Goal: Transaction & Acquisition: Book appointment/travel/reservation

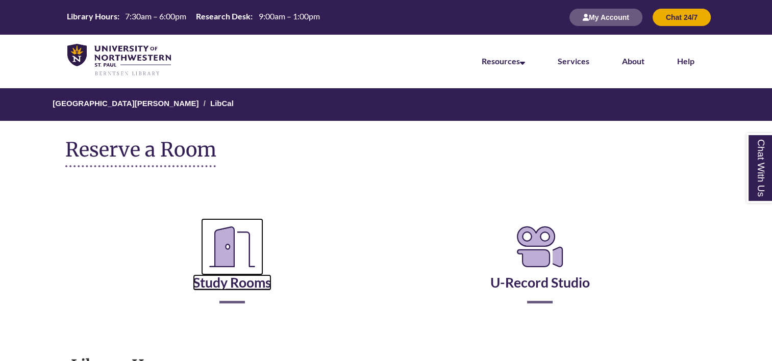
click at [223, 280] on link "Study Rooms" at bounding box center [232, 270] width 79 height 42
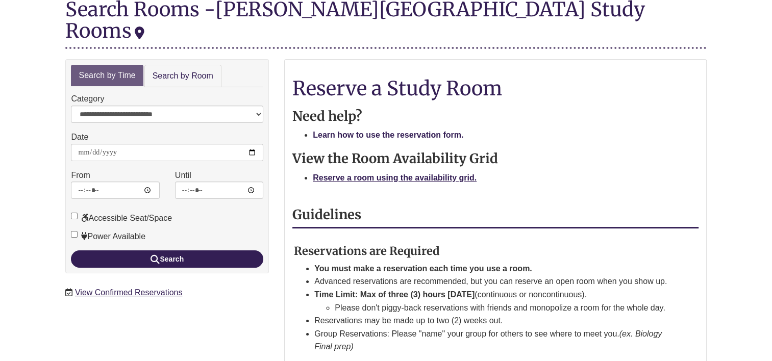
scroll to position [135, 0]
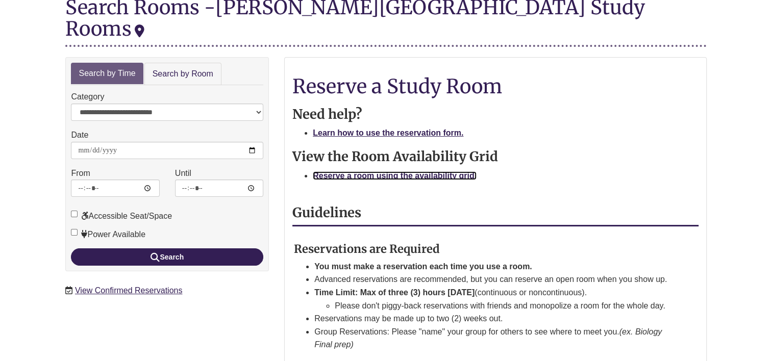
click at [357, 172] on strong "Reserve a room using the availability grid." at bounding box center [395, 176] width 164 height 9
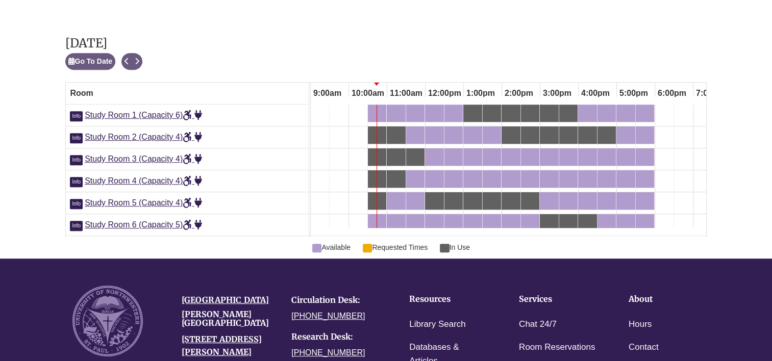
scroll to position [586, 0]
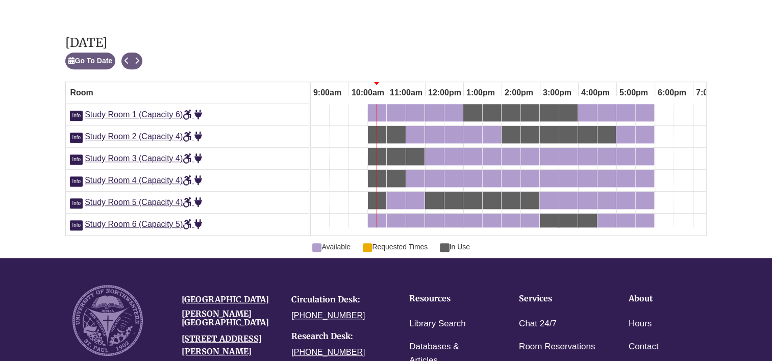
click at [407, 41] on div "Friday, September 12, 2025 Go To Date Next Available Loading..." at bounding box center [385, 52] width 641 height 33
click at [381, 107] on div "10:30am Friday, September 12, 2025 - Study Room 1 - Available" at bounding box center [377, 112] width 16 height 11
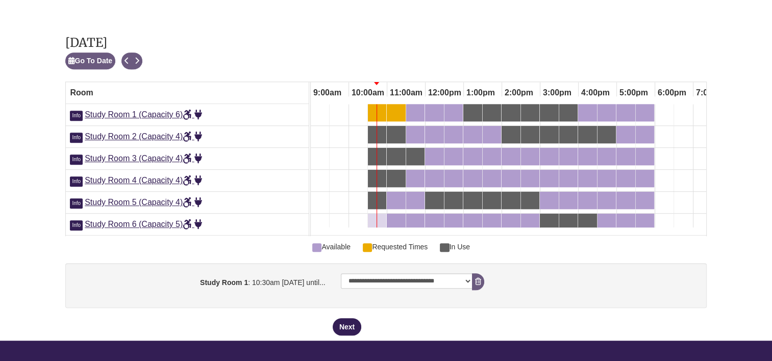
click at [380, 217] on div "10:30am Friday, September 12, 2025 - Study Room 6 - Available" at bounding box center [377, 222] width 16 height 11
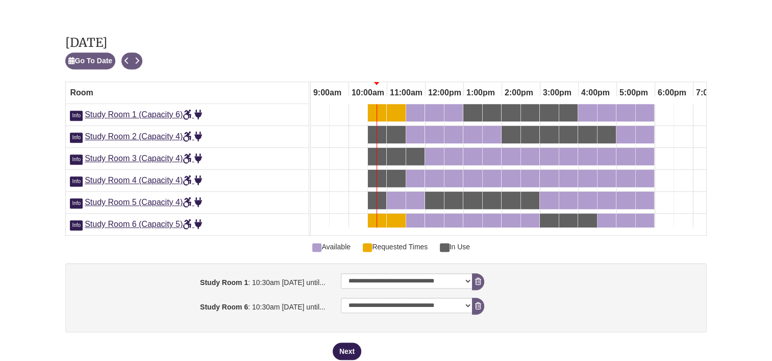
click at [376, 107] on div "10:30am Friday, September 12, 2025 - Study Room 1 - Available" at bounding box center [377, 112] width 16 height 11
click at [478, 278] on icon "booking form" at bounding box center [478, 281] width 6 height 7
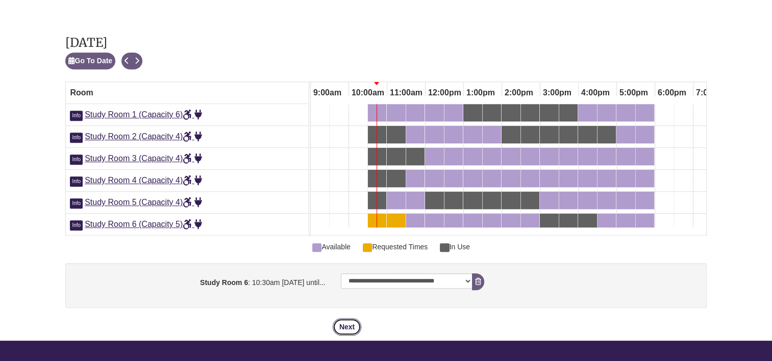
click at [345, 319] on button "Next" at bounding box center [347, 327] width 29 height 17
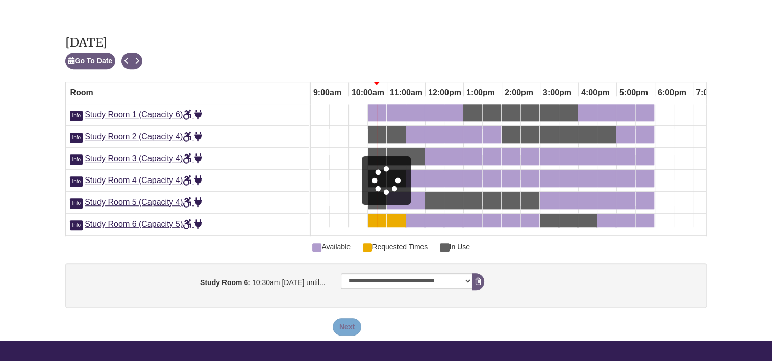
scroll to position [0, 0]
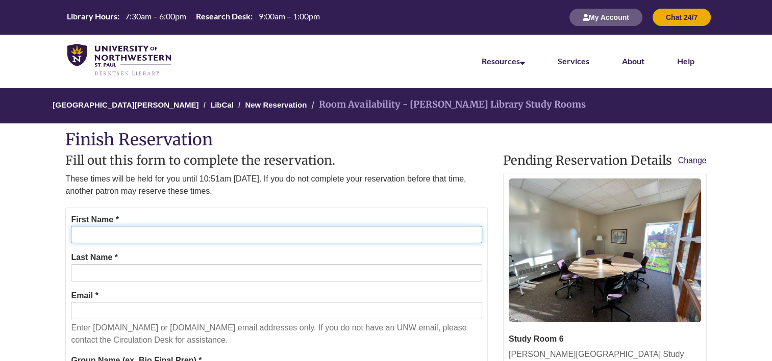
click at [209, 237] on input "First Name *" at bounding box center [276, 234] width 411 height 17
type input "*******"
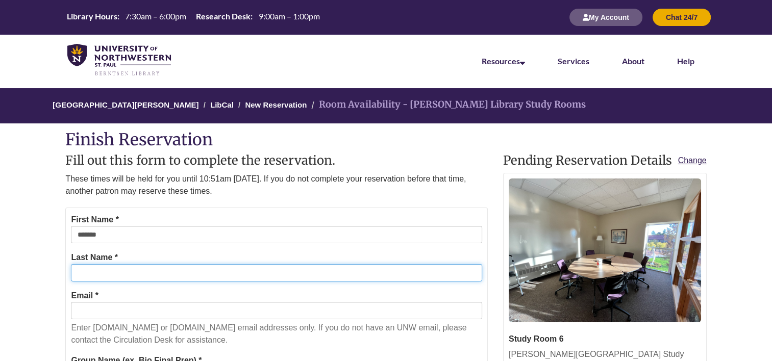
type input "******"
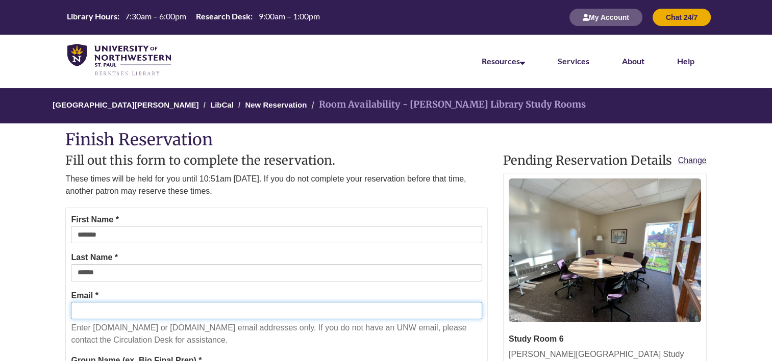
type input "**********"
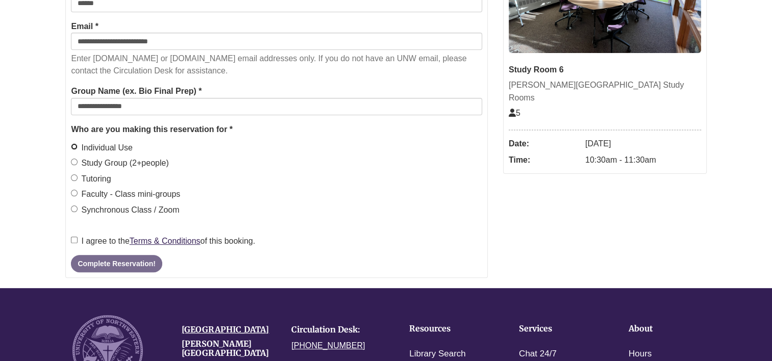
scroll to position [271, 0]
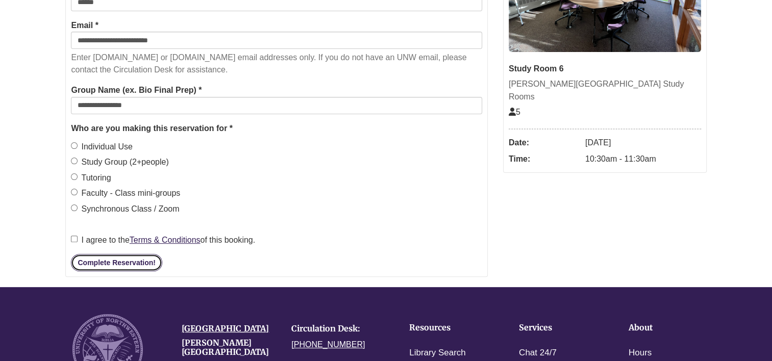
click at [116, 260] on button "Complete Reservation!" at bounding box center [116, 262] width 91 height 17
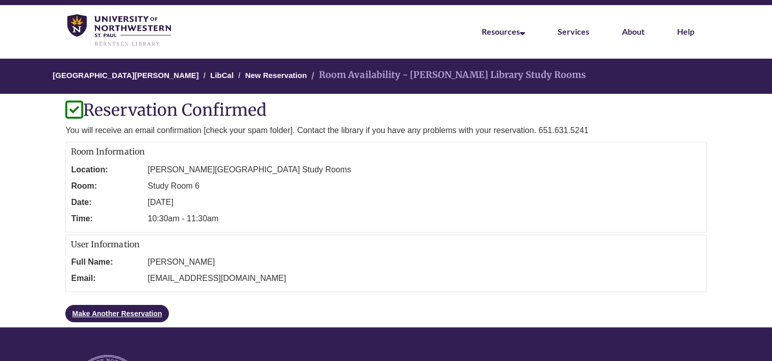
scroll to position [29, 0]
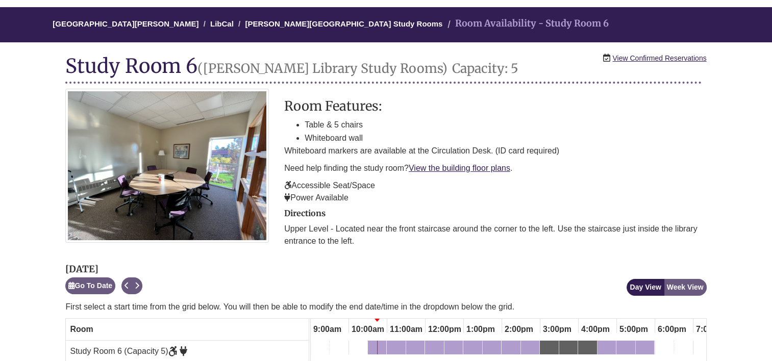
scroll to position [88, 0]
